Goal: Information Seeking & Learning: Learn about a topic

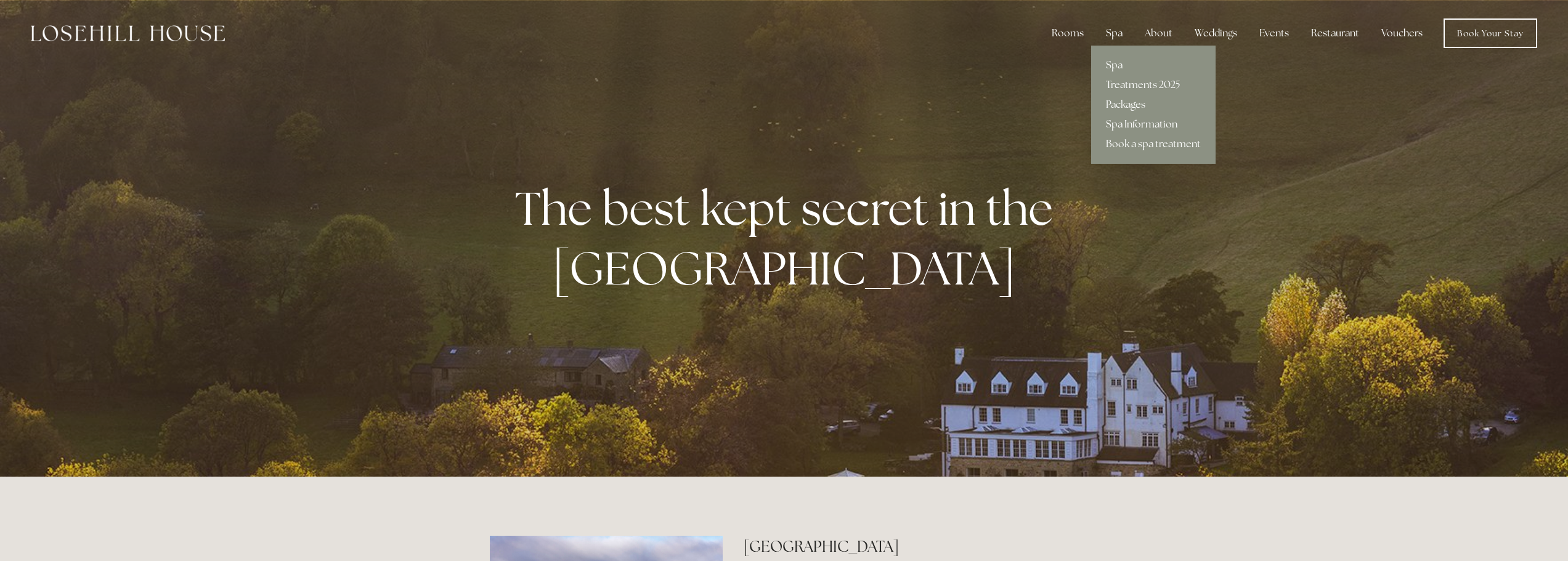
click at [1122, 116] on link "Spa Information" at bounding box center [1154, 125] width 125 height 20
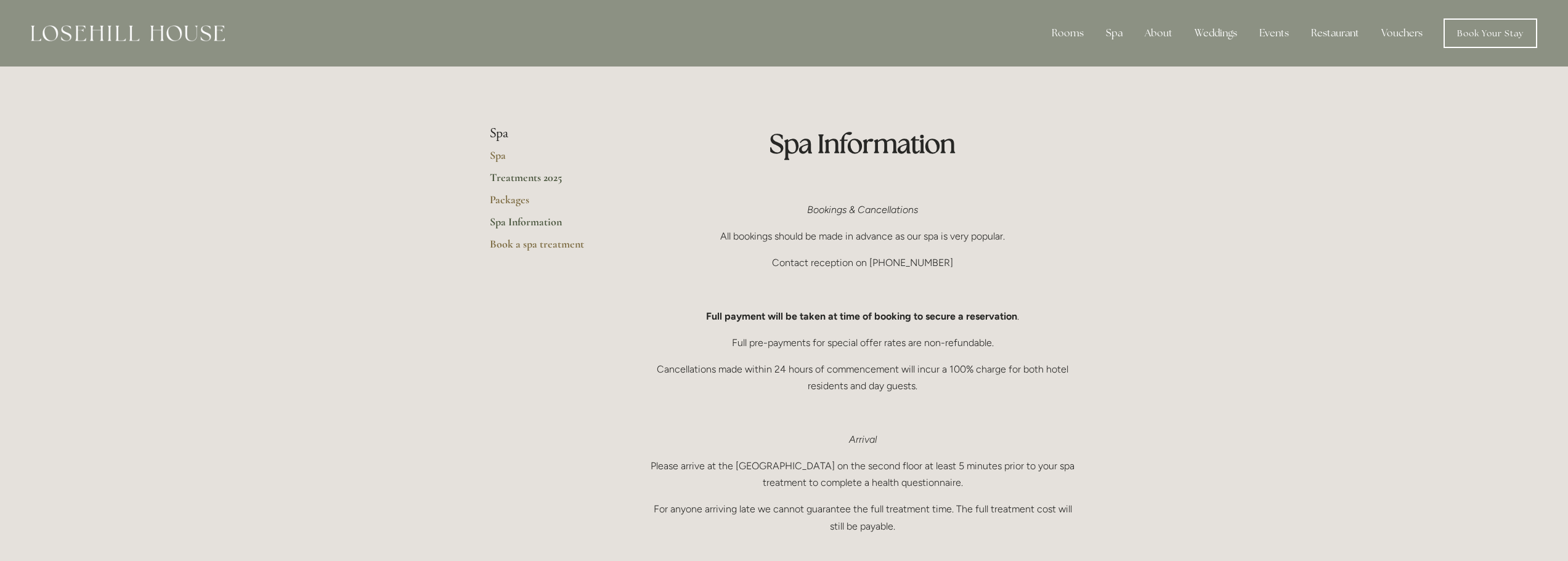
click at [521, 174] on link "Treatments 2025" at bounding box center [548, 182] width 118 height 23
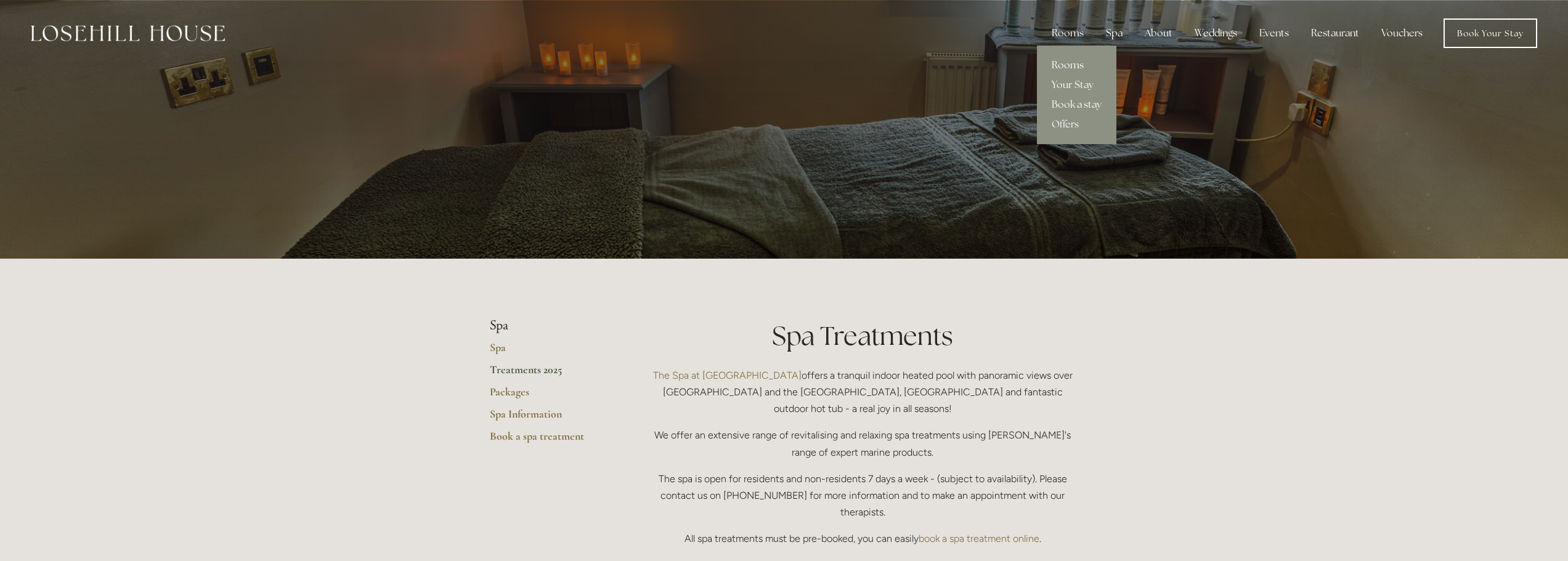
click at [1069, 66] on link "Rooms" at bounding box center [1077, 65] width 80 height 20
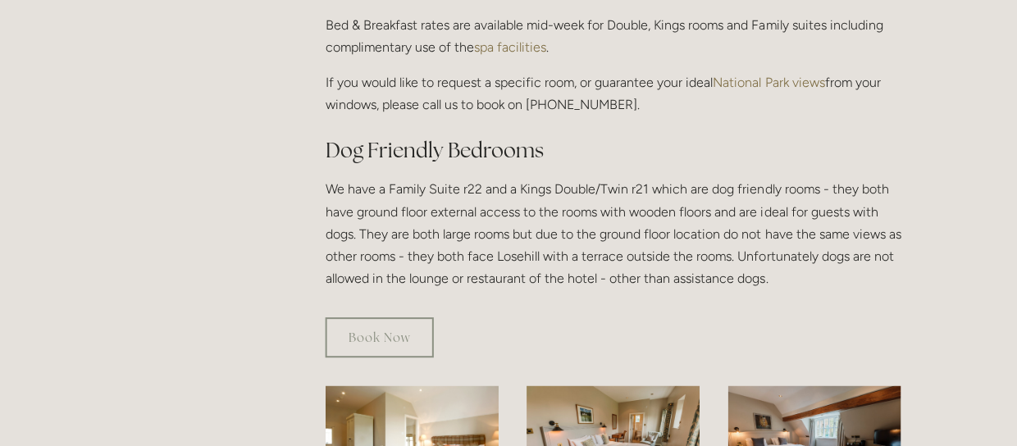
scroll to position [765, 0]
